Goal: Task Accomplishment & Management: Manage account settings

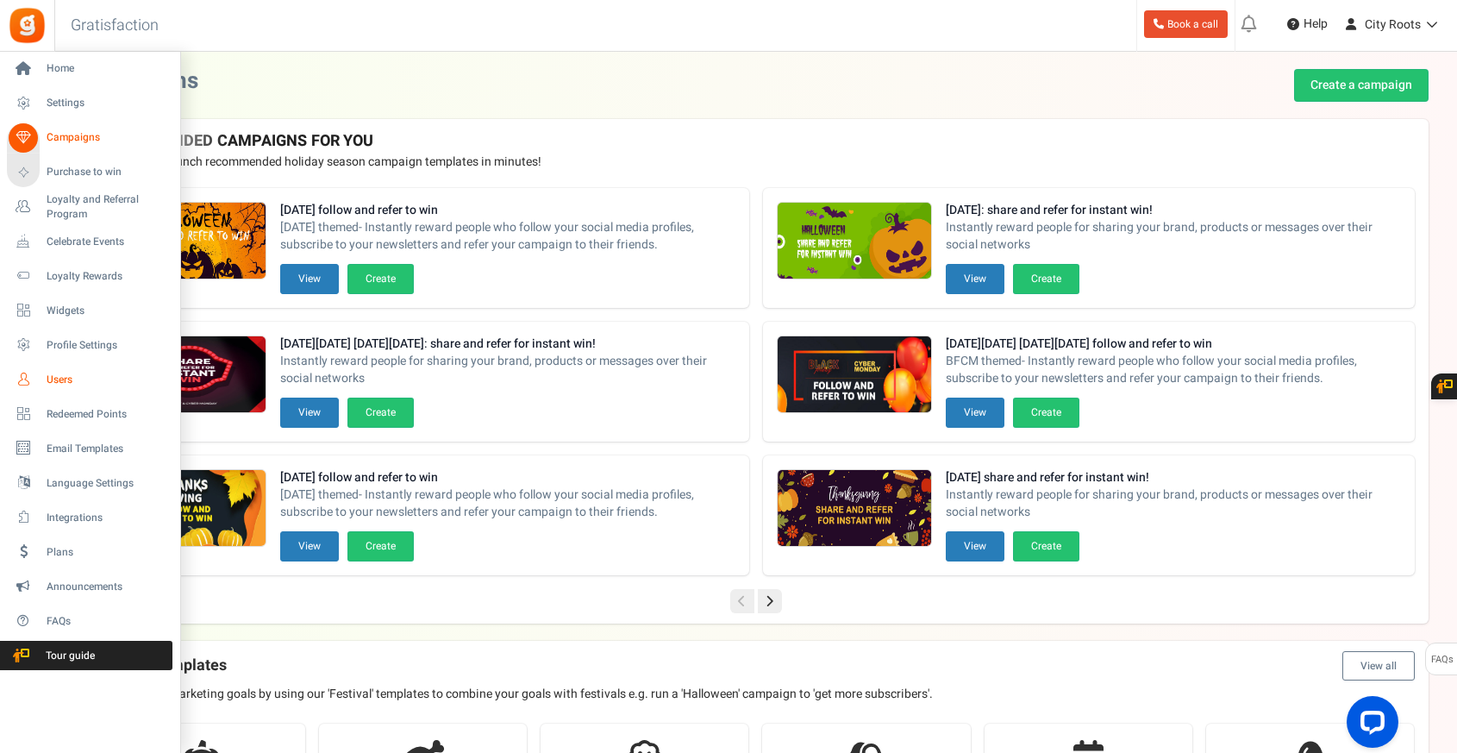
click at [86, 385] on span "Users" at bounding box center [107, 379] width 121 height 15
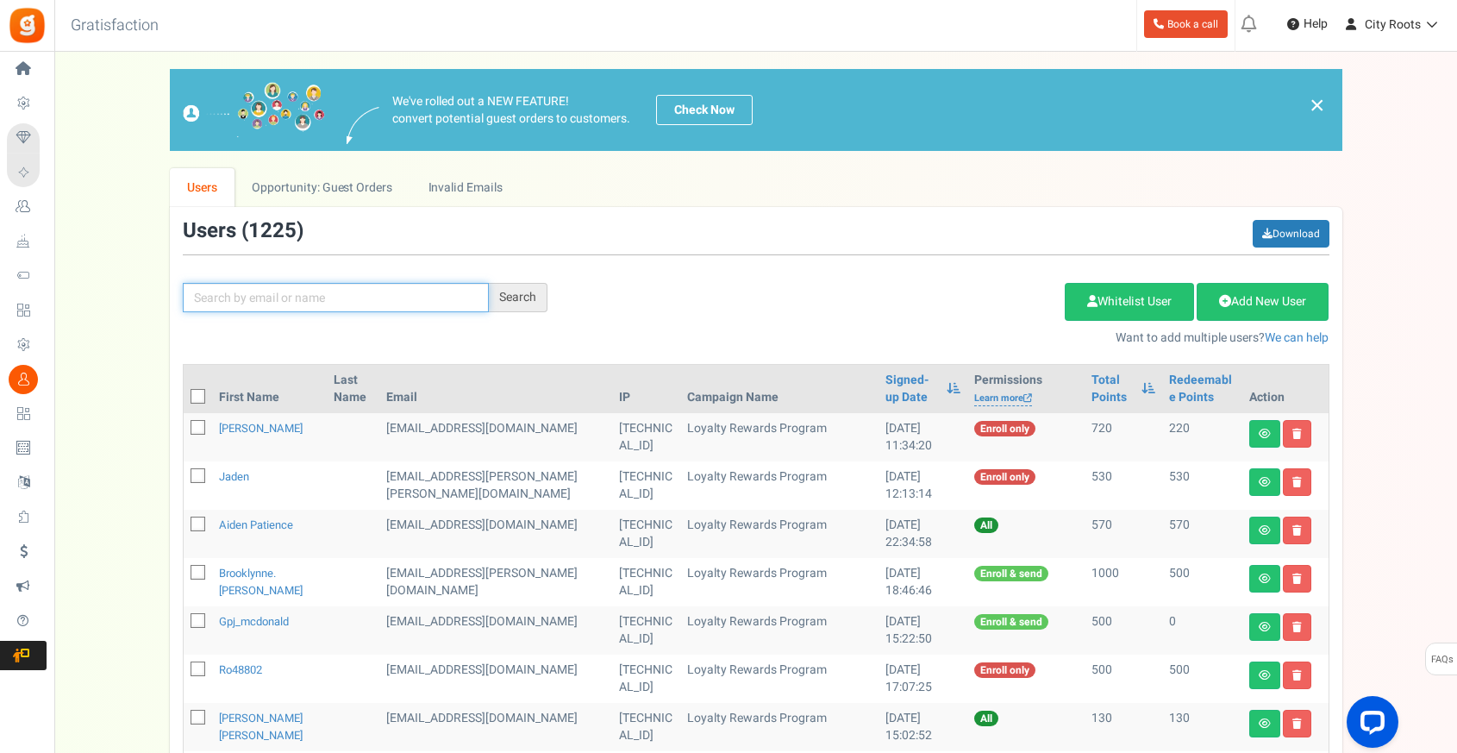
click at [300, 296] on input "text" at bounding box center [336, 297] width 306 height 29
drag, startPoint x: 316, startPoint y: 309, endPoint x: 337, endPoint y: 287, distance: 30.5
click at [328, 295] on input "text" at bounding box center [336, 297] width 306 height 29
click at [341, 303] on input "text" at bounding box center [336, 297] width 306 height 29
paste input "[EMAIL_ADDRESS][DOMAIN_NAME]"
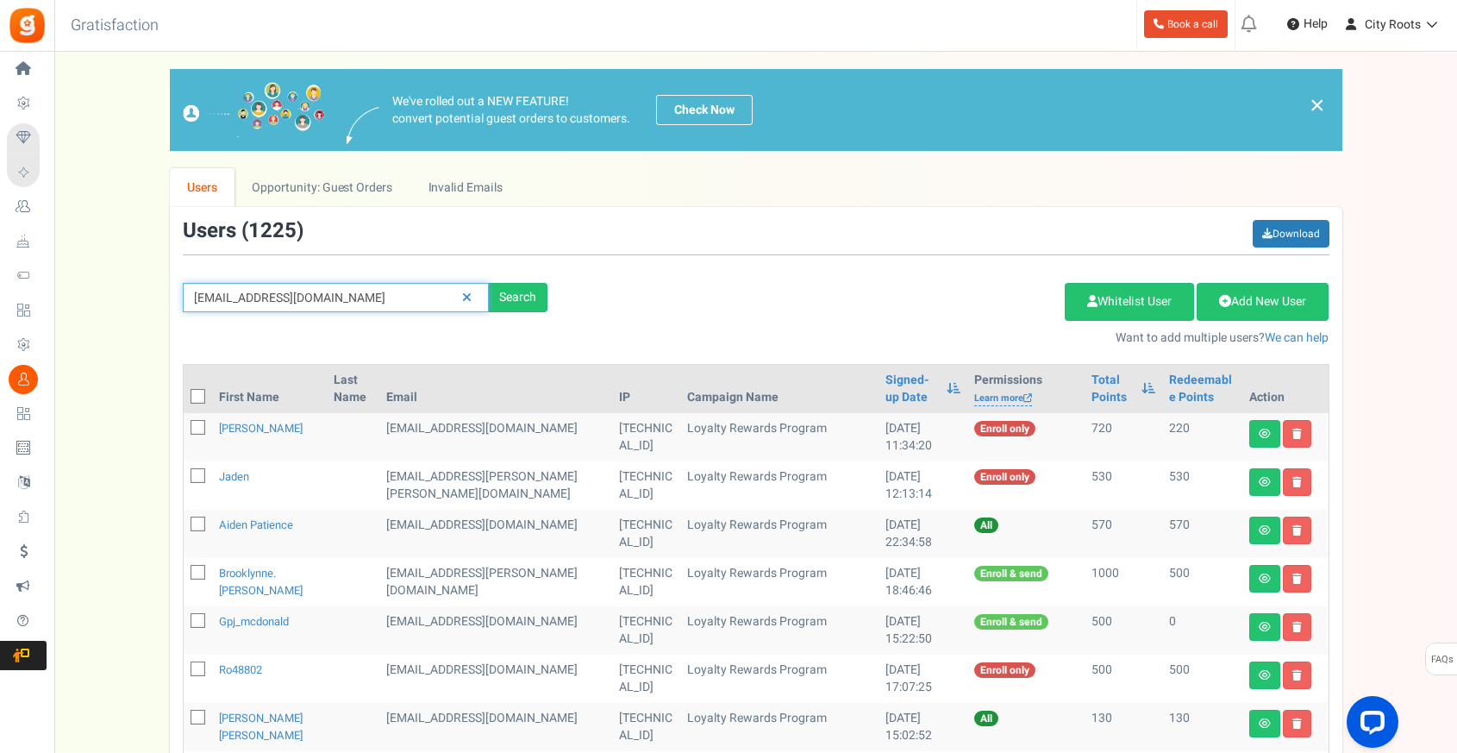
type input "[EMAIL_ADDRESS][DOMAIN_NAME]"
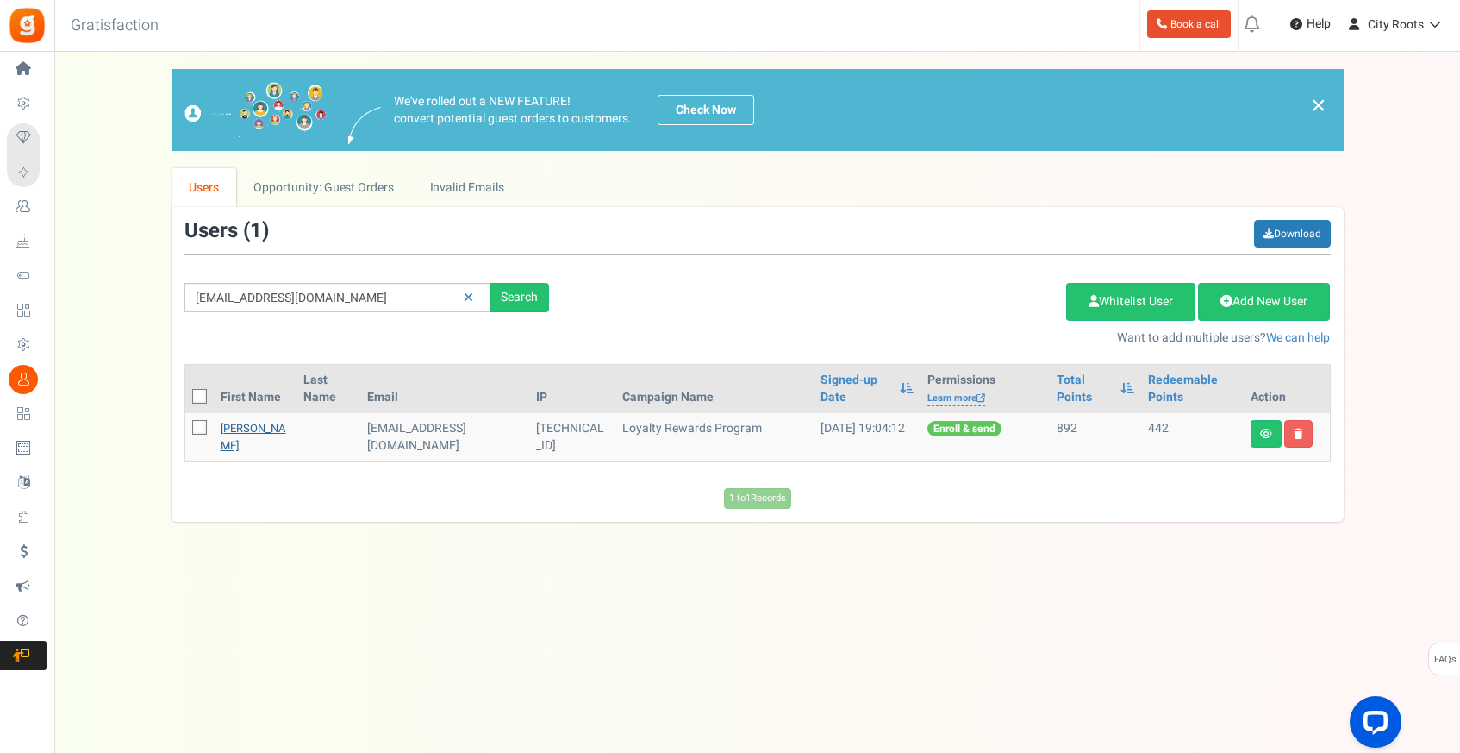
click at [264, 429] on link "[PERSON_NAME]" at bounding box center [254, 437] width 66 height 34
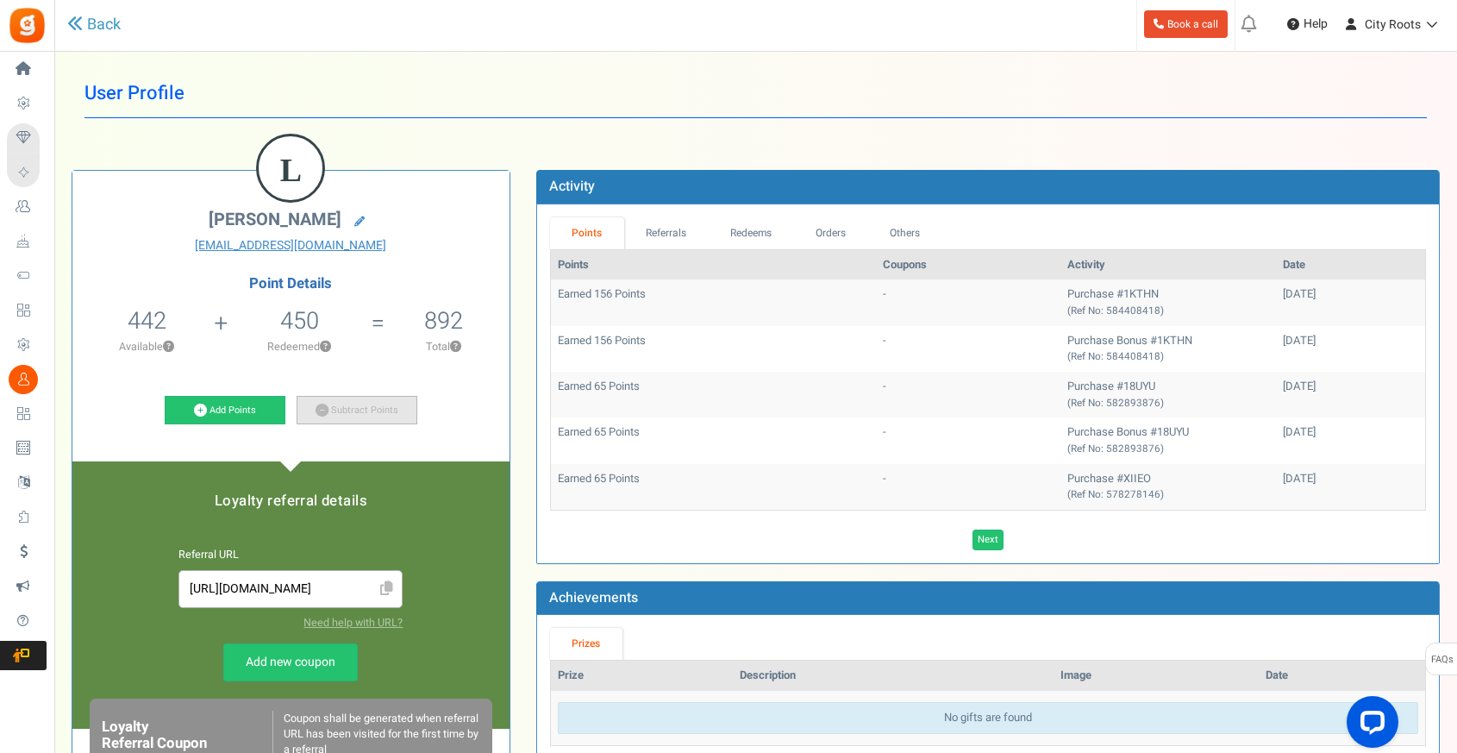
click at [344, 412] on link "Subtract Points" at bounding box center [357, 410] width 121 height 29
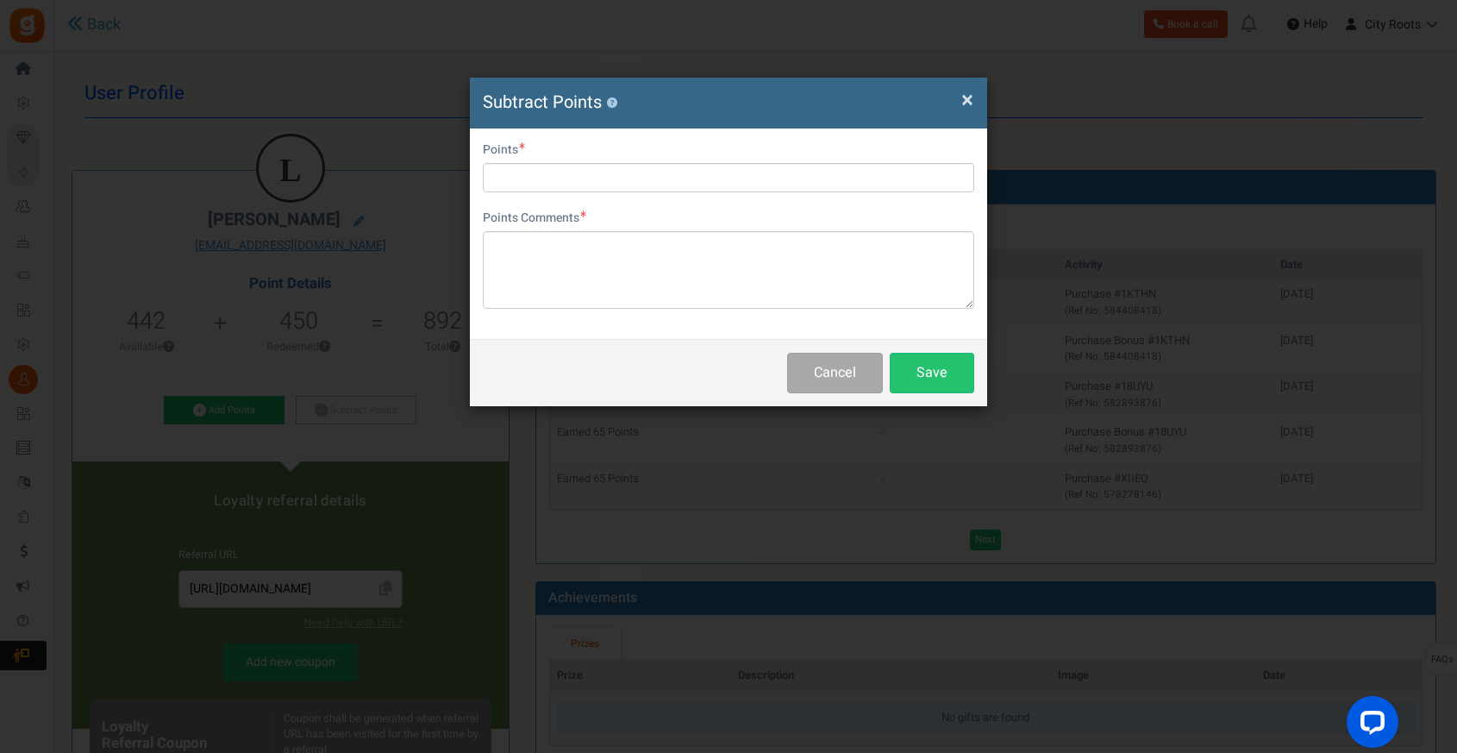
click at [330, 405] on div "× Close Subtract Points ? User Email [EMAIL_ADDRESS][DOMAIN_NAME] Points Points…" at bounding box center [728, 376] width 1457 height 753
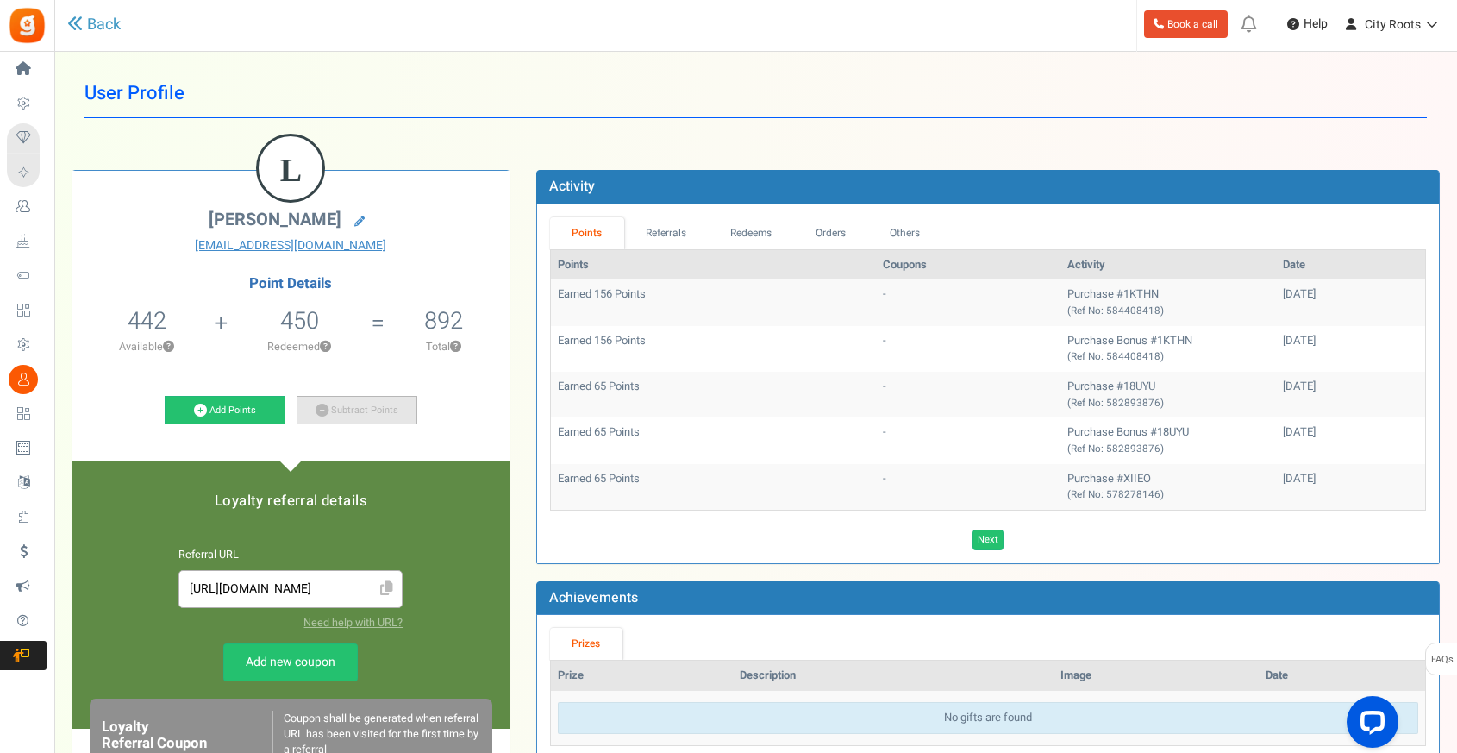
click at [384, 406] on link "Subtract Points" at bounding box center [357, 410] width 121 height 29
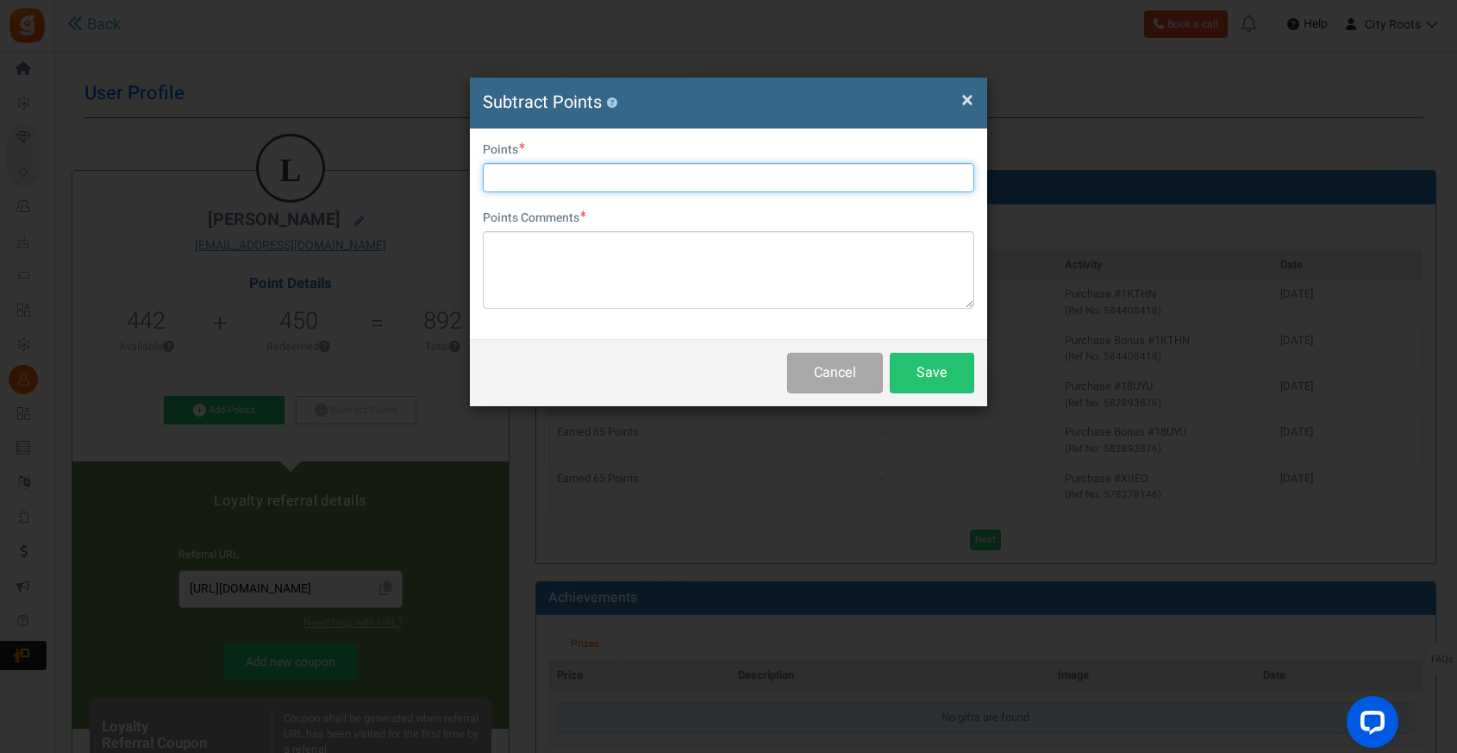
click at [724, 177] on input "text" at bounding box center [728, 177] width 491 height 29
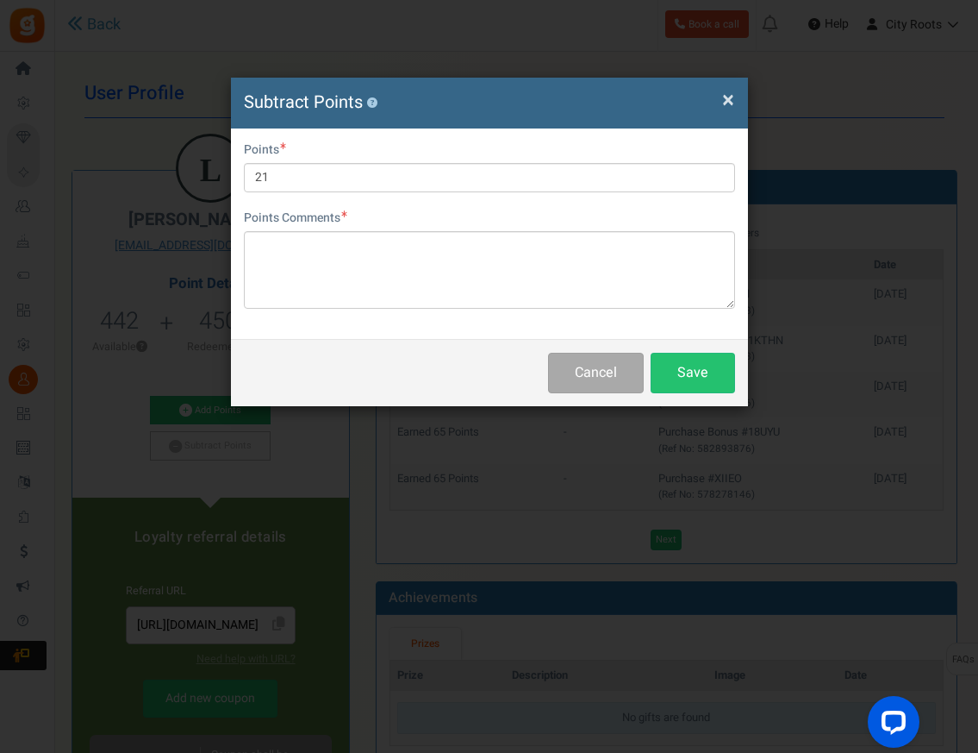
click at [484, 159] on div "Points 21" at bounding box center [489, 166] width 491 height 51
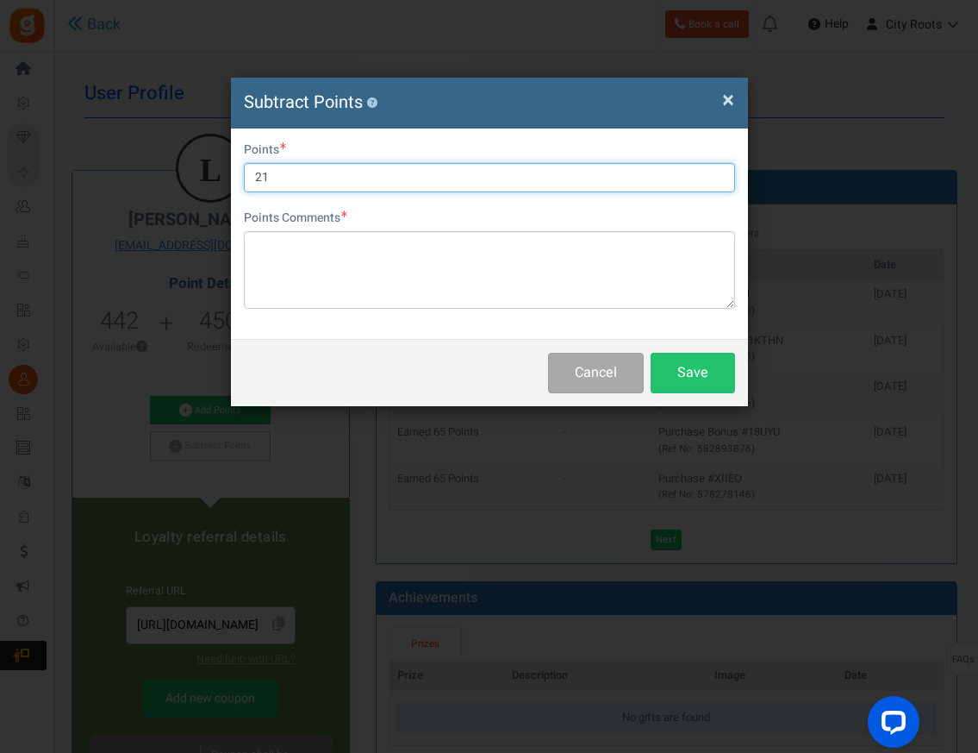
click at [486, 169] on input "21" at bounding box center [489, 177] width 491 height 29
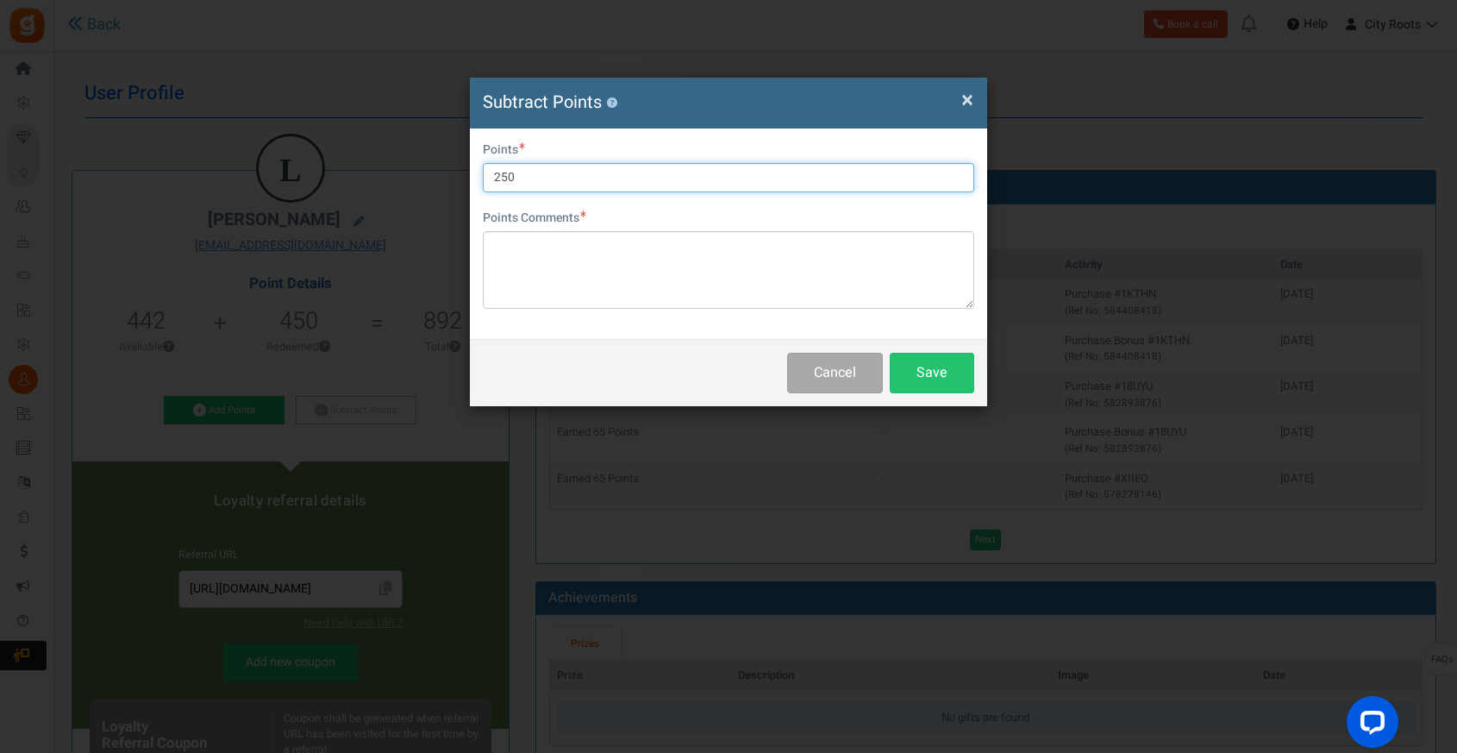
type input "250"
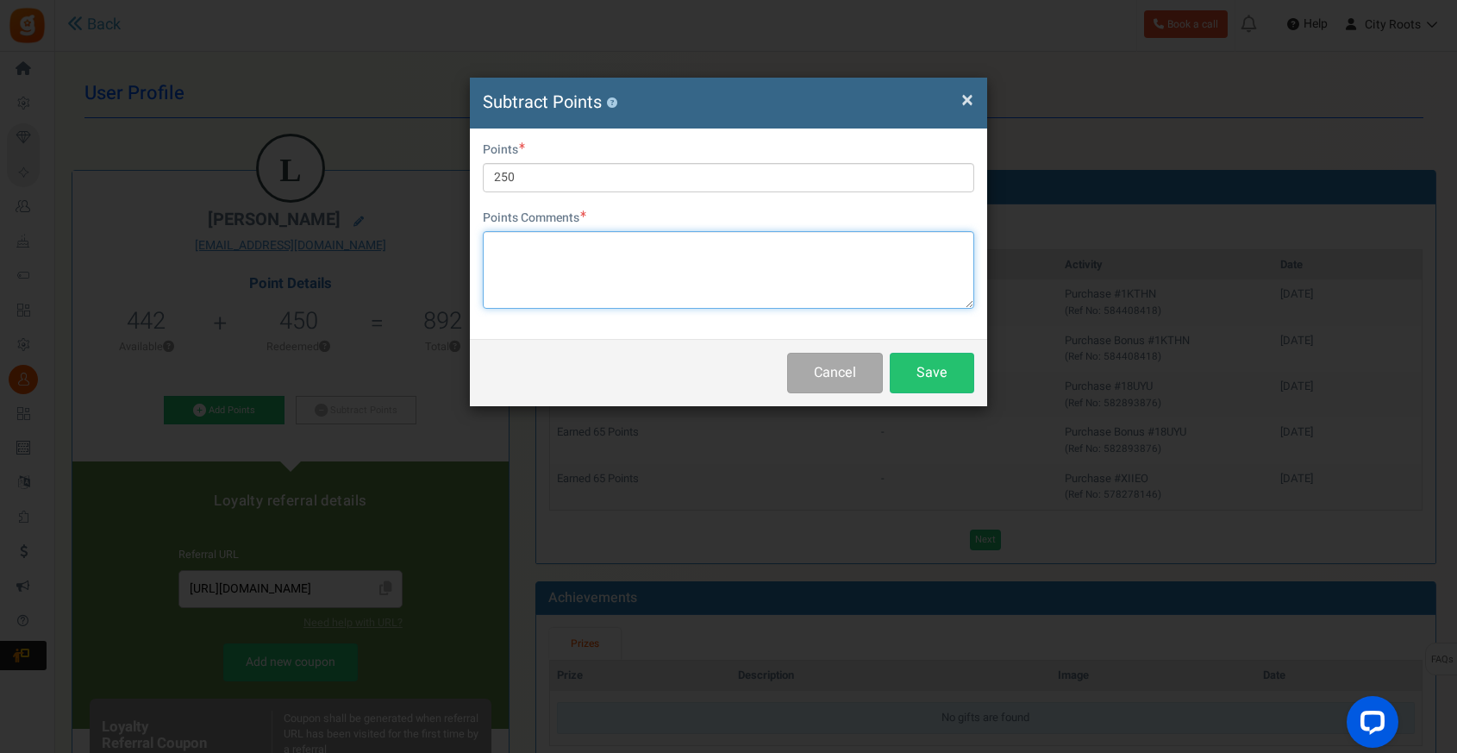
click at [730, 253] on textarea at bounding box center [728, 270] width 491 height 78
type textarea "u"
paste textarea "#2VFTY"
click at [589, 242] on textarea "Used $5 in points #2VFTY" at bounding box center [728, 270] width 491 height 78
click at [747, 243] on textarea "Used $5 in points towards #2VFTY" at bounding box center [728, 270] width 491 height 78
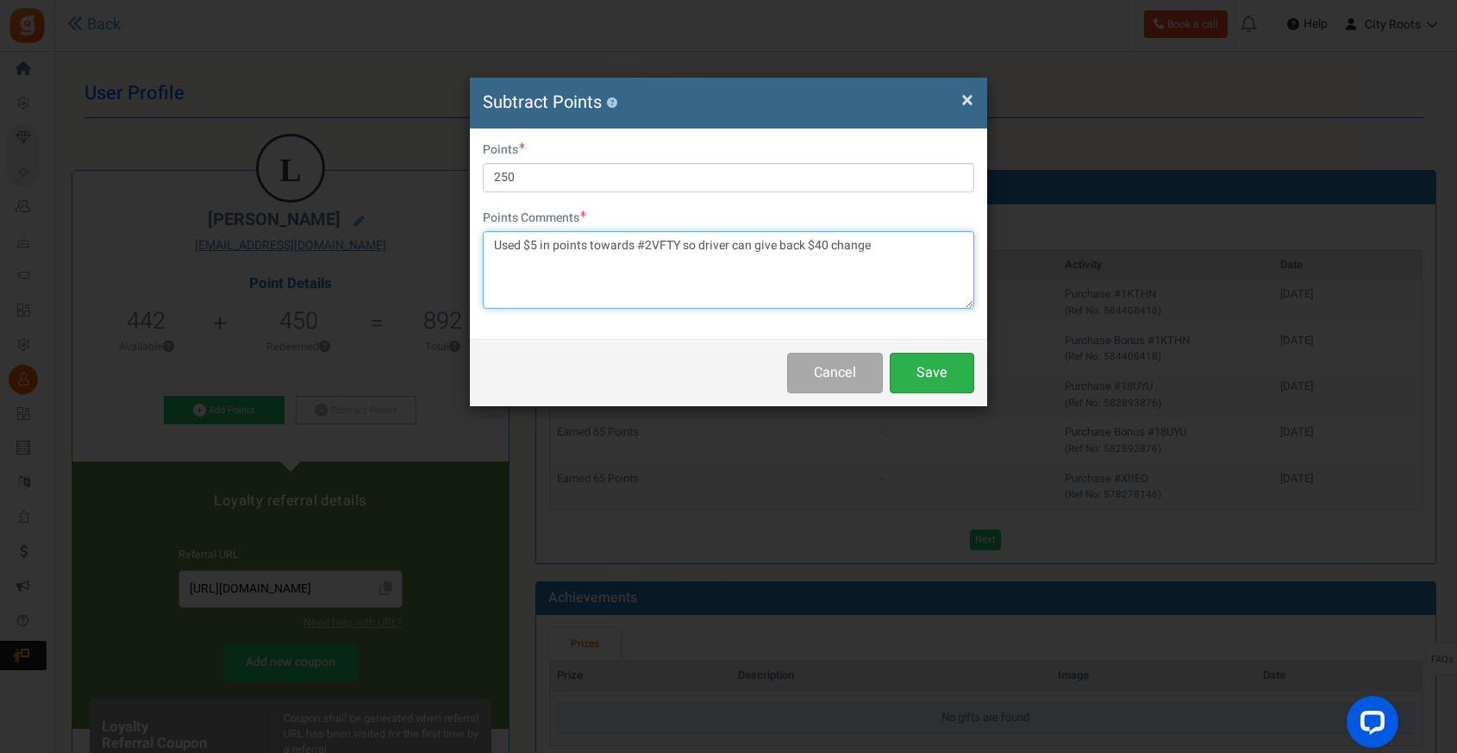
type textarea "Used $5 in points towards #2VFTY so driver can give back $40 change"
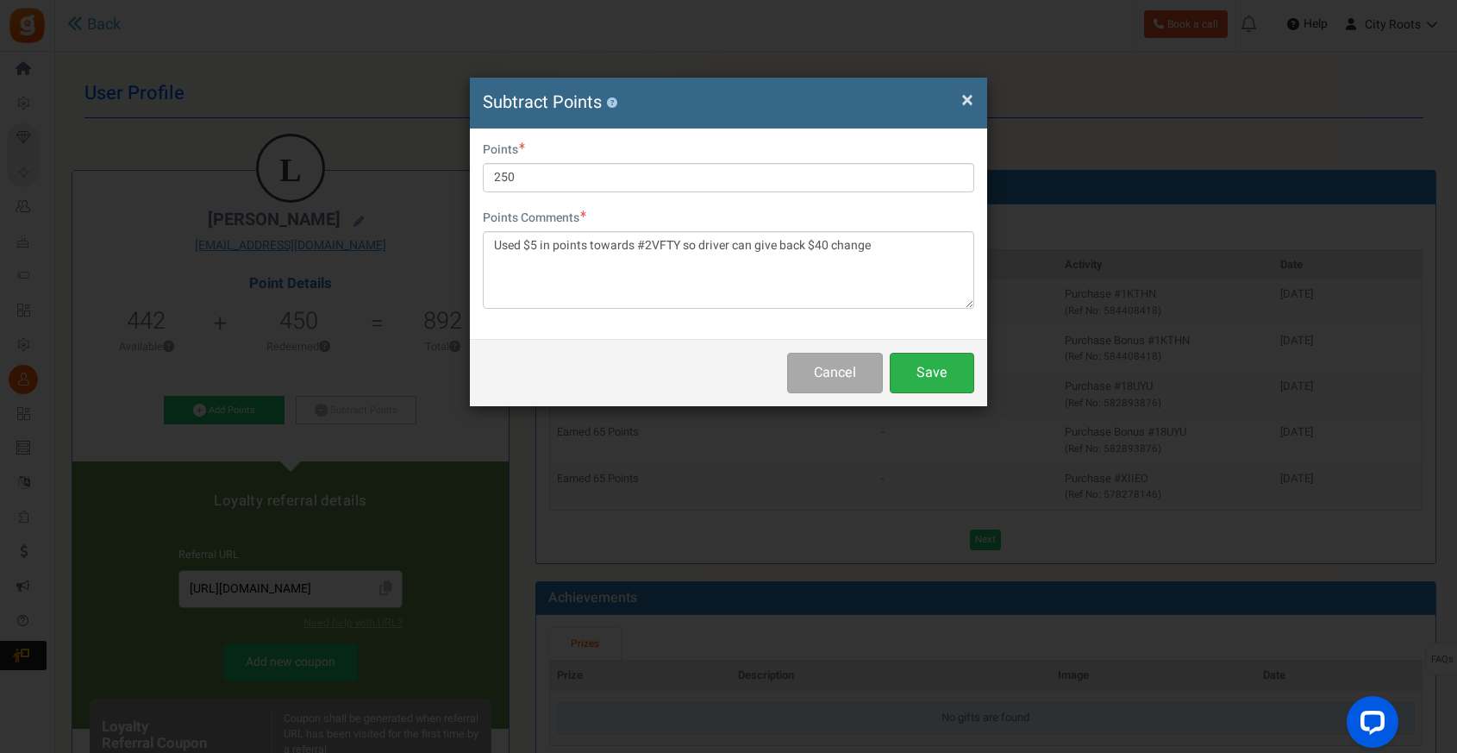
click at [953, 361] on button "Save" at bounding box center [932, 373] width 84 height 41
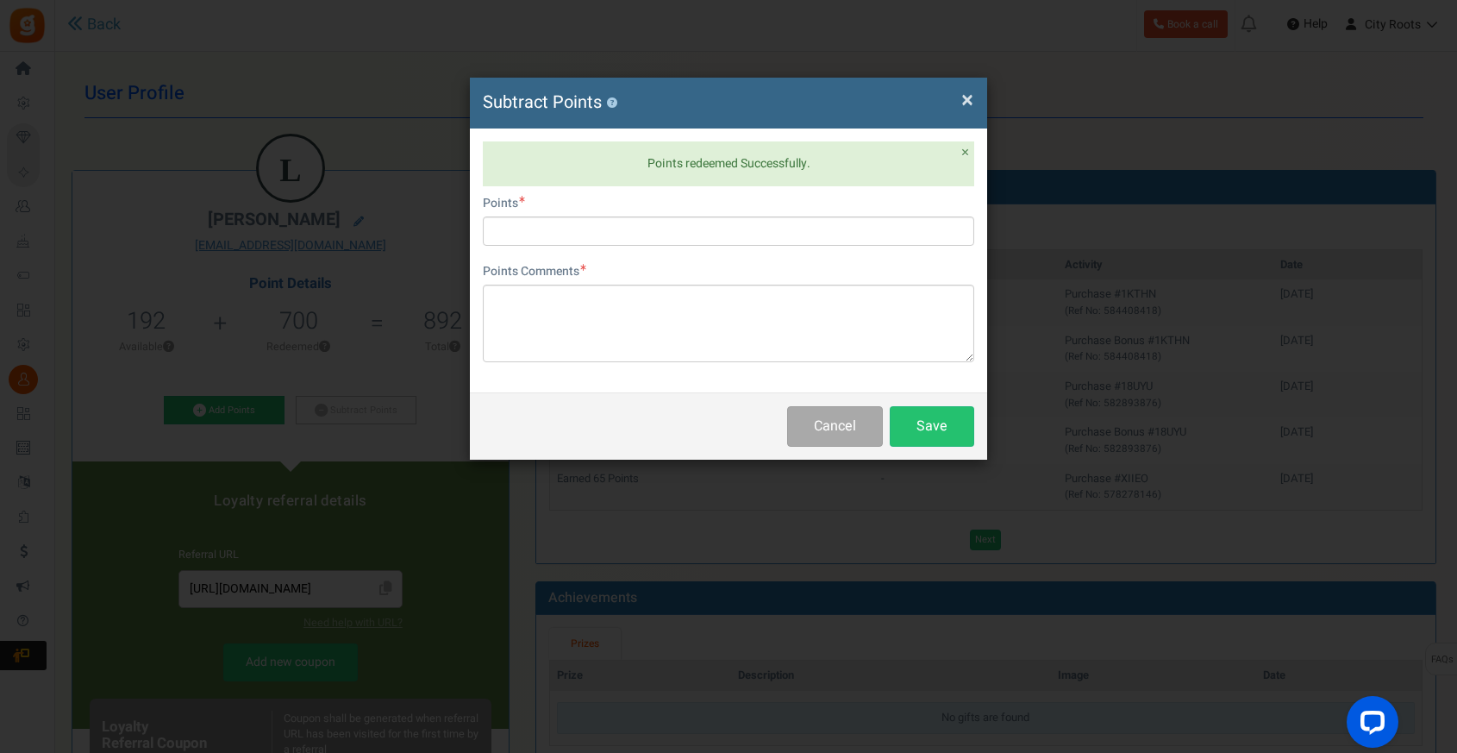
click at [962, 99] on span "×" at bounding box center [967, 100] width 12 height 33
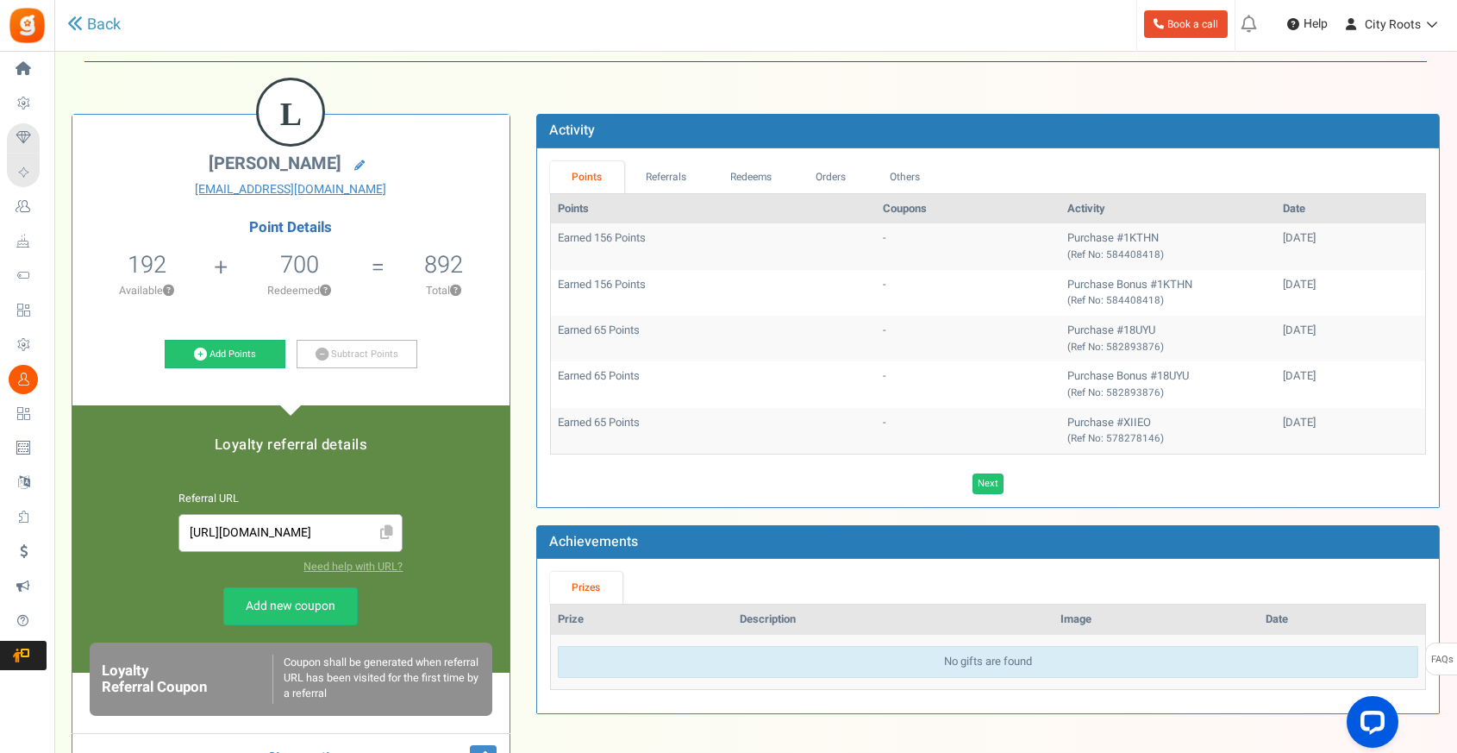
scroll to position [86, 0]
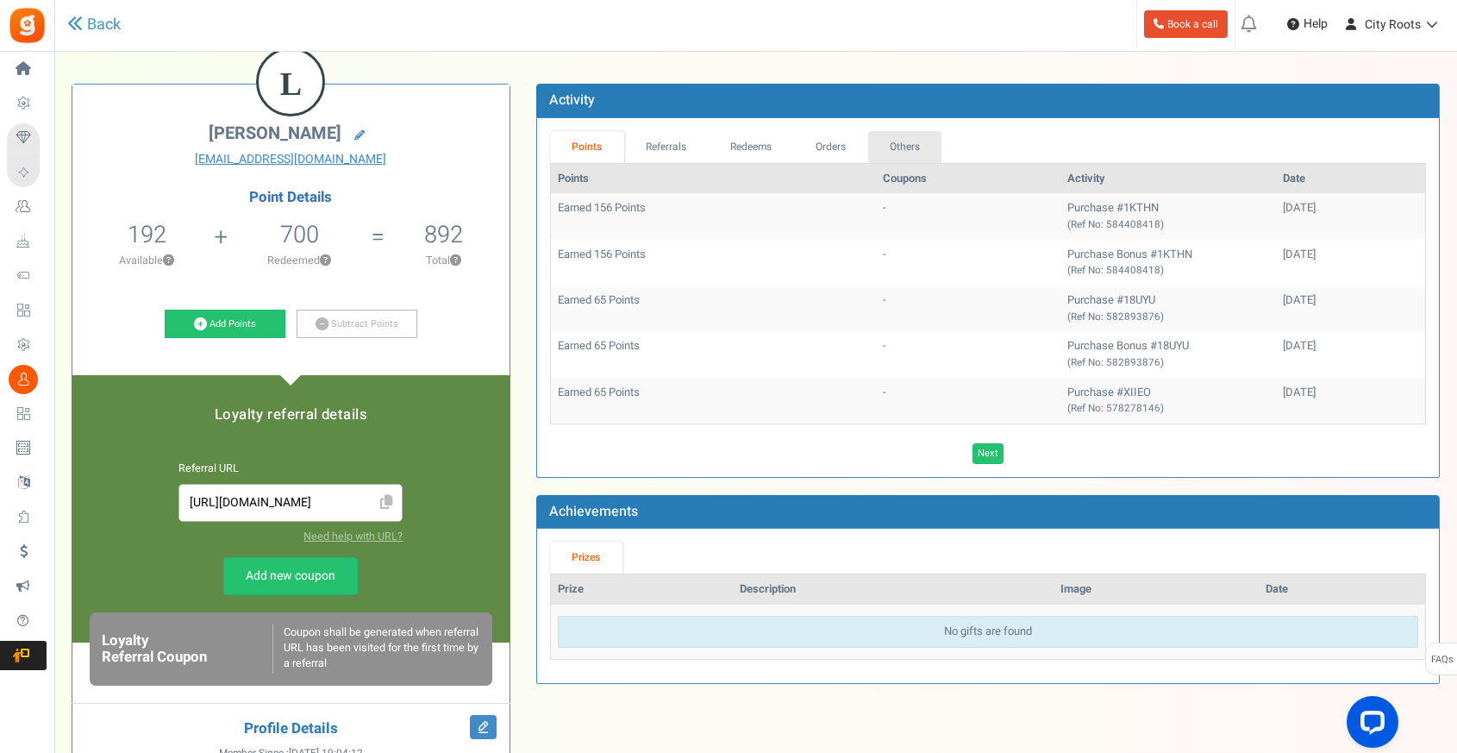
click at [892, 147] on link "Others" at bounding box center [905, 147] width 74 height 32
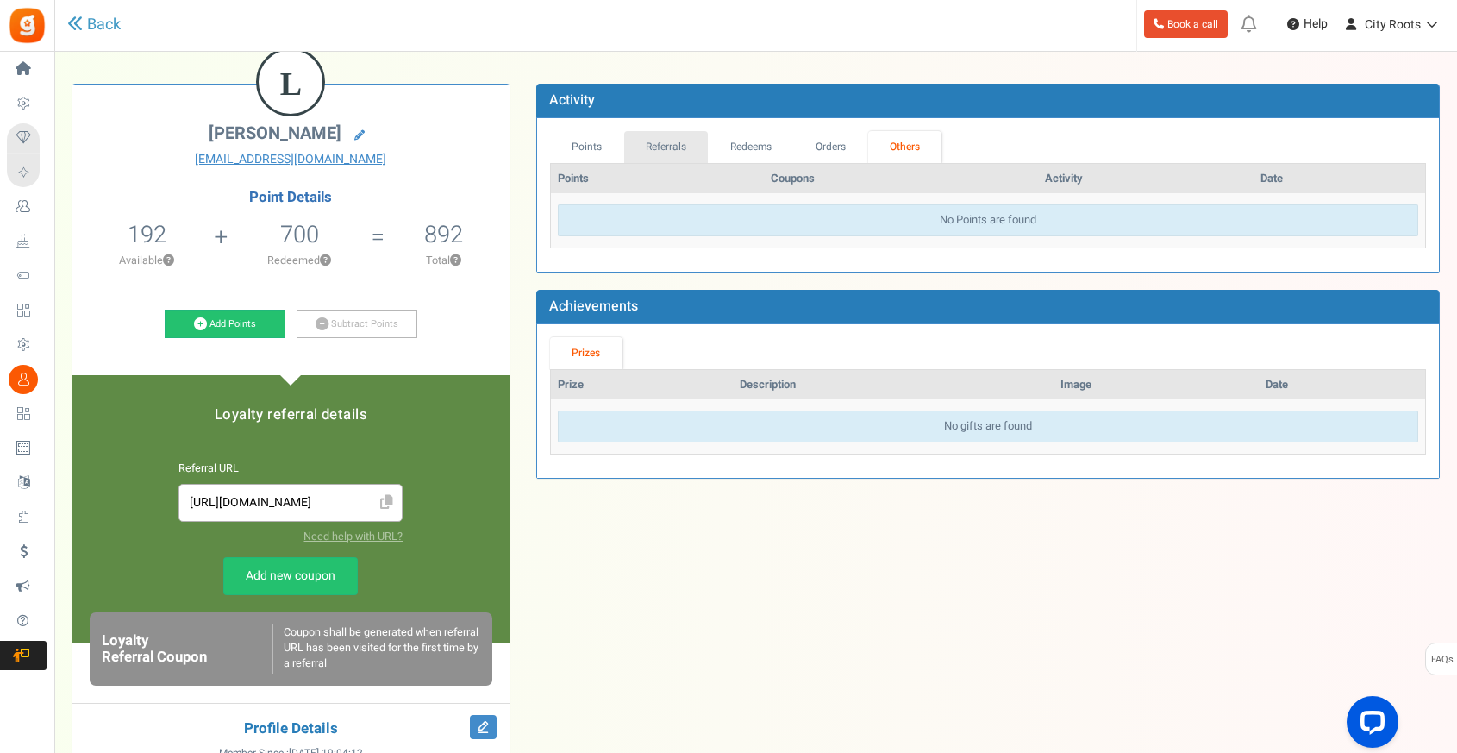
click at [671, 150] on link "Referrals" at bounding box center [666, 147] width 84 height 32
click at [746, 143] on link "Redeems" at bounding box center [751, 147] width 86 height 32
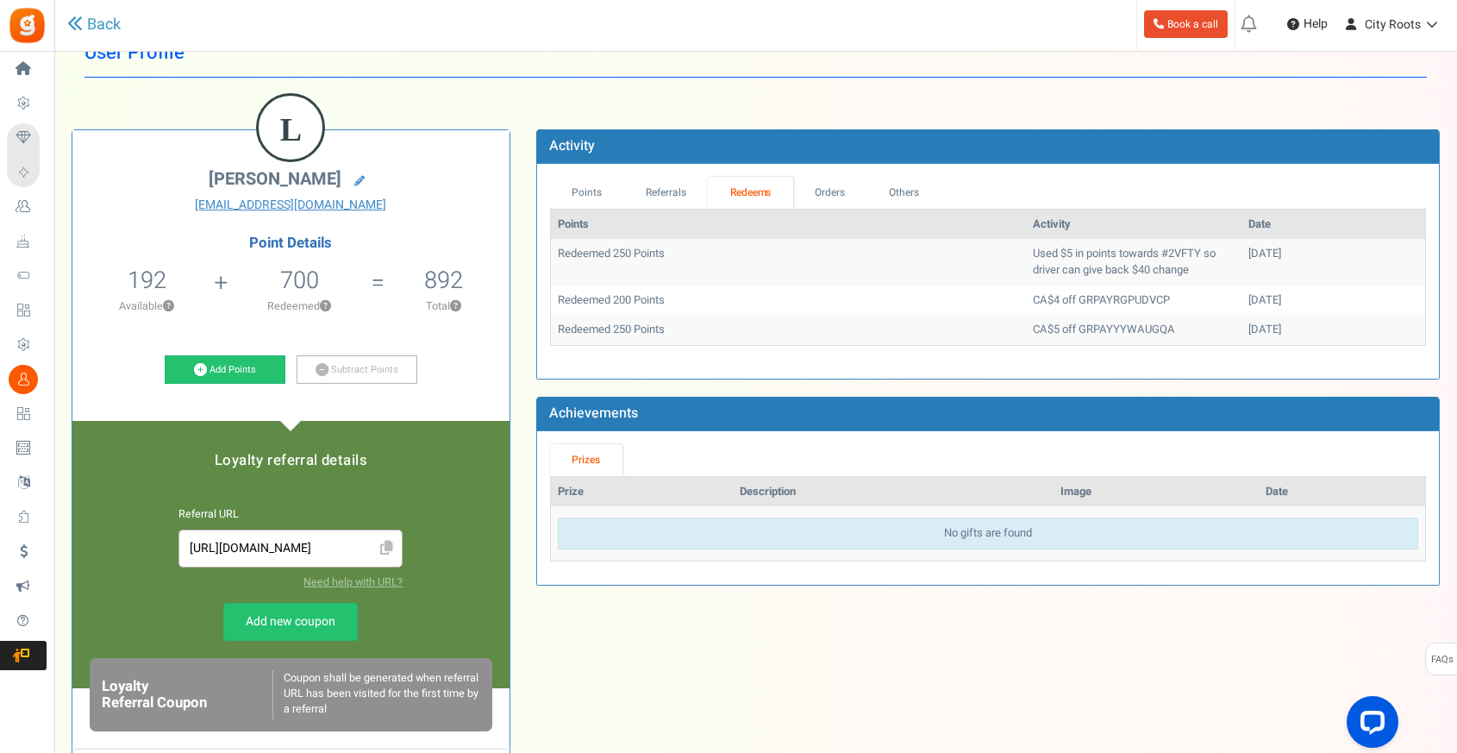
scroll to position [0, 0]
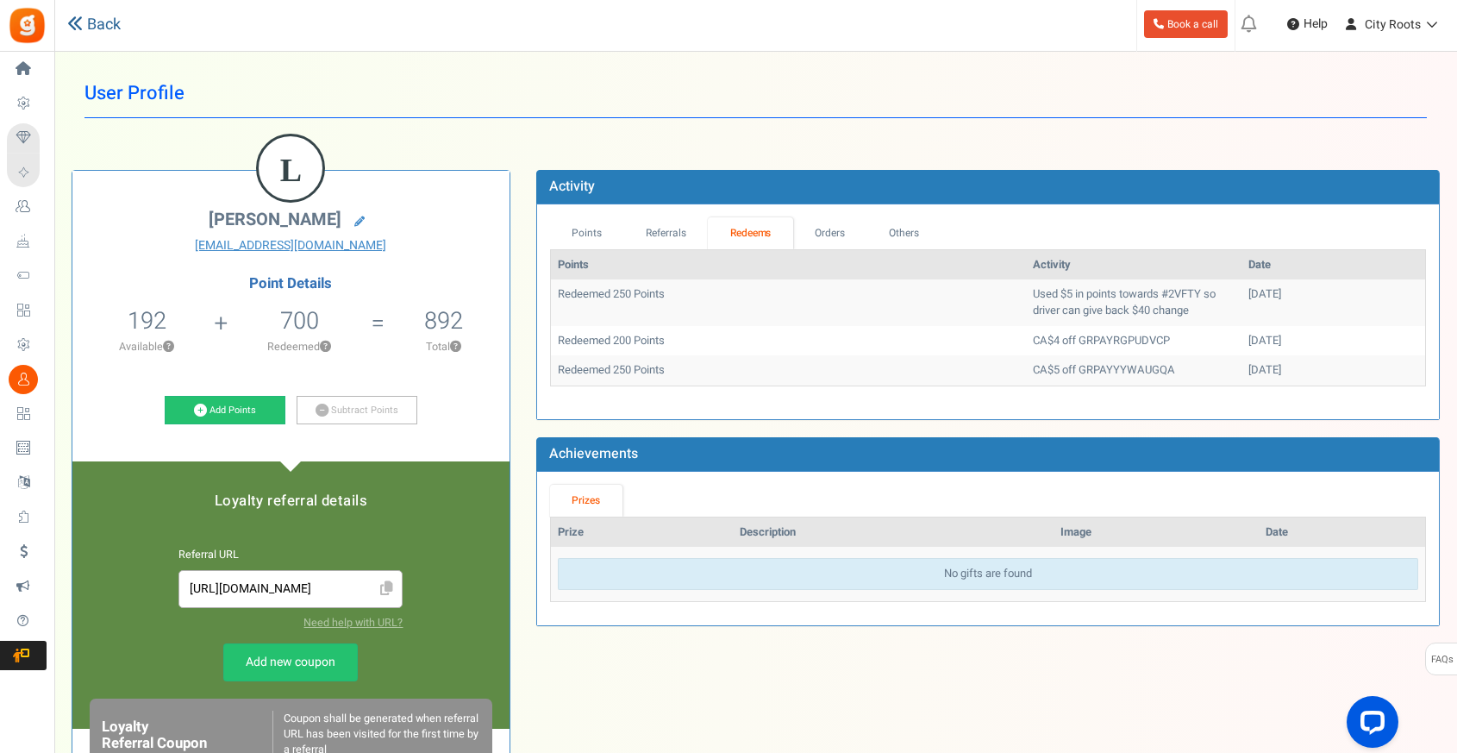
click at [84, 24] on link "Back" at bounding box center [93, 25] width 53 height 22
